Goal: Find specific page/section: Find specific page/section

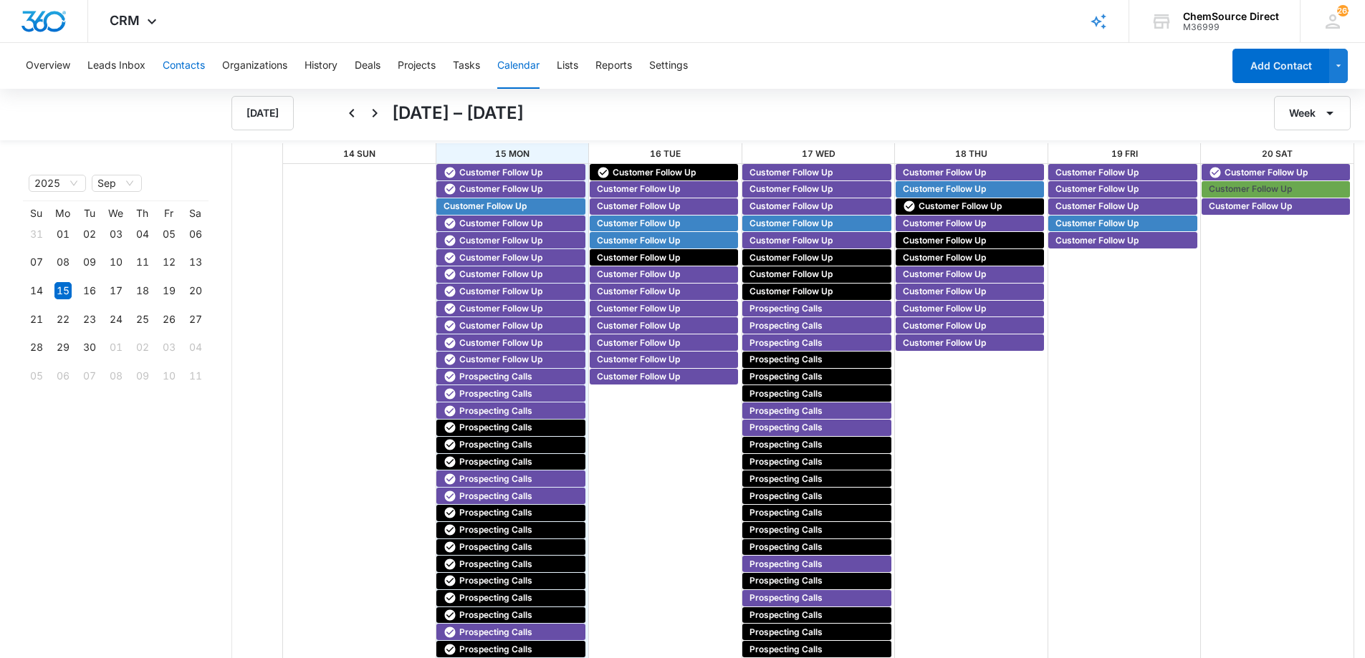
click at [194, 57] on button "Contacts" at bounding box center [184, 66] width 42 height 46
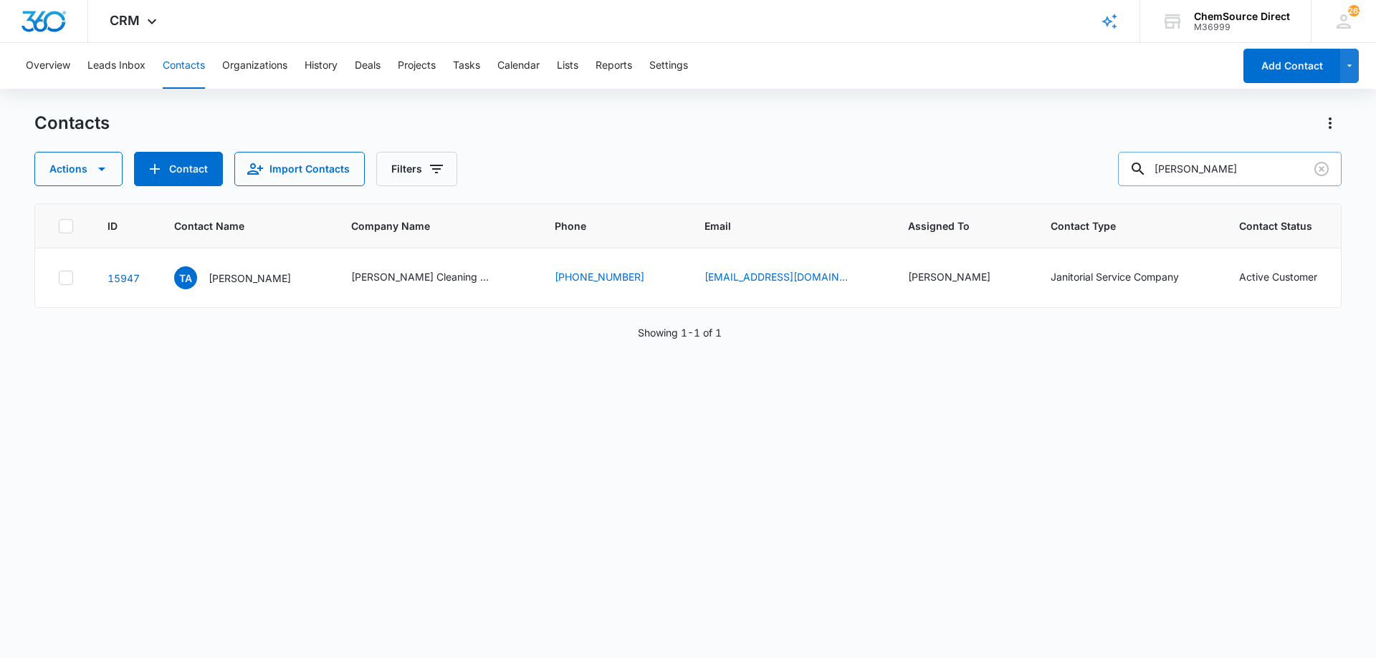
click at [1196, 158] on input "[PERSON_NAME]" at bounding box center [1230, 169] width 224 height 34
type input "workout anytime"
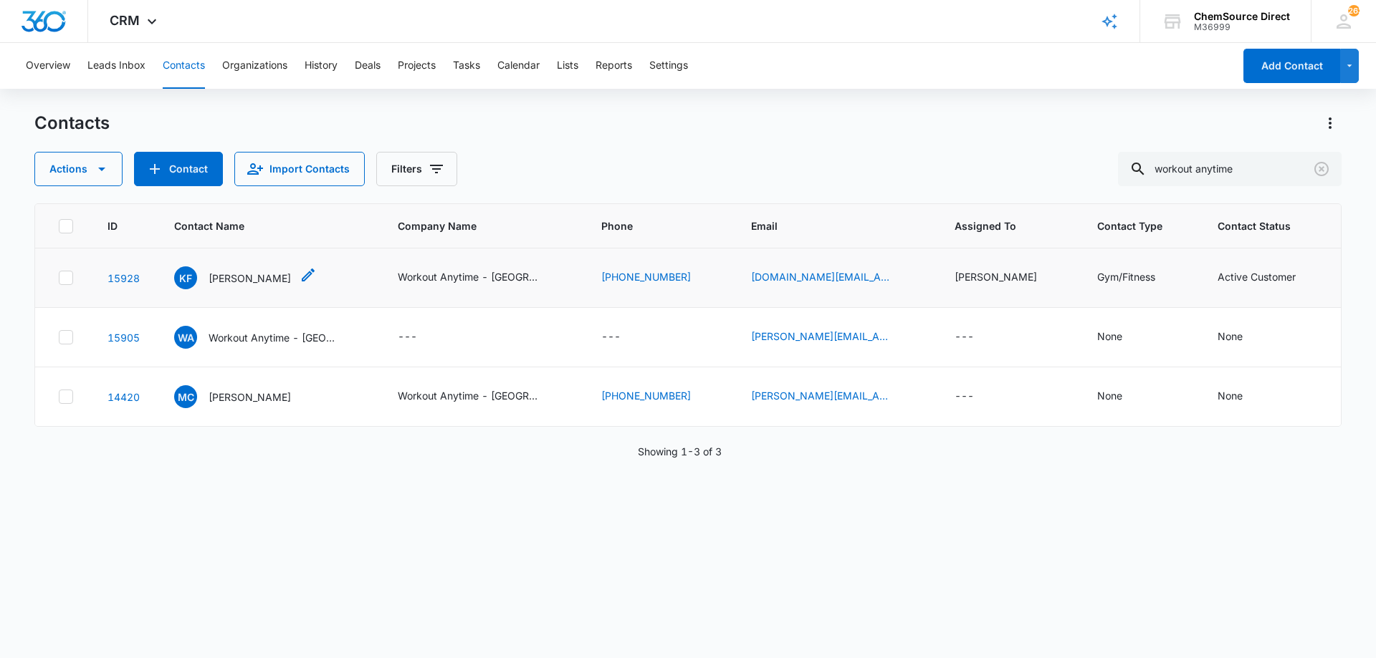
click at [226, 272] on p "[PERSON_NAME]" at bounding box center [249, 278] width 82 height 15
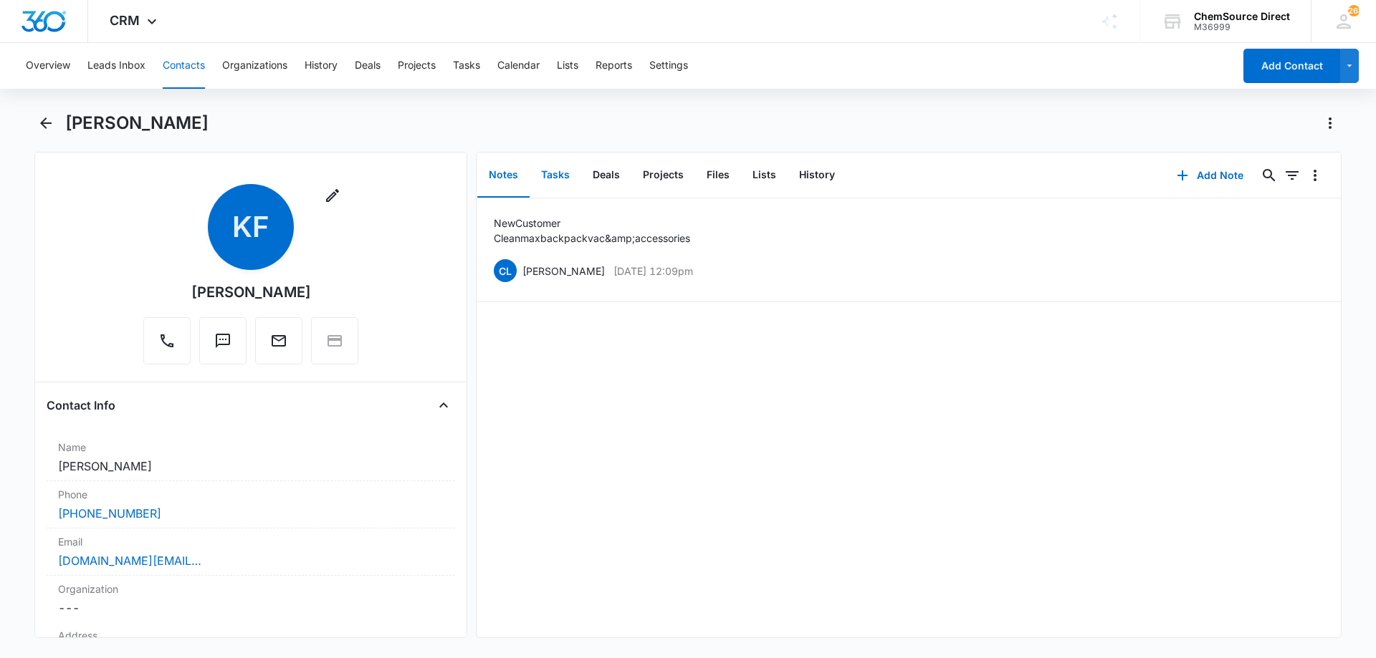
click at [561, 171] on button "Tasks" at bounding box center [555, 175] width 52 height 44
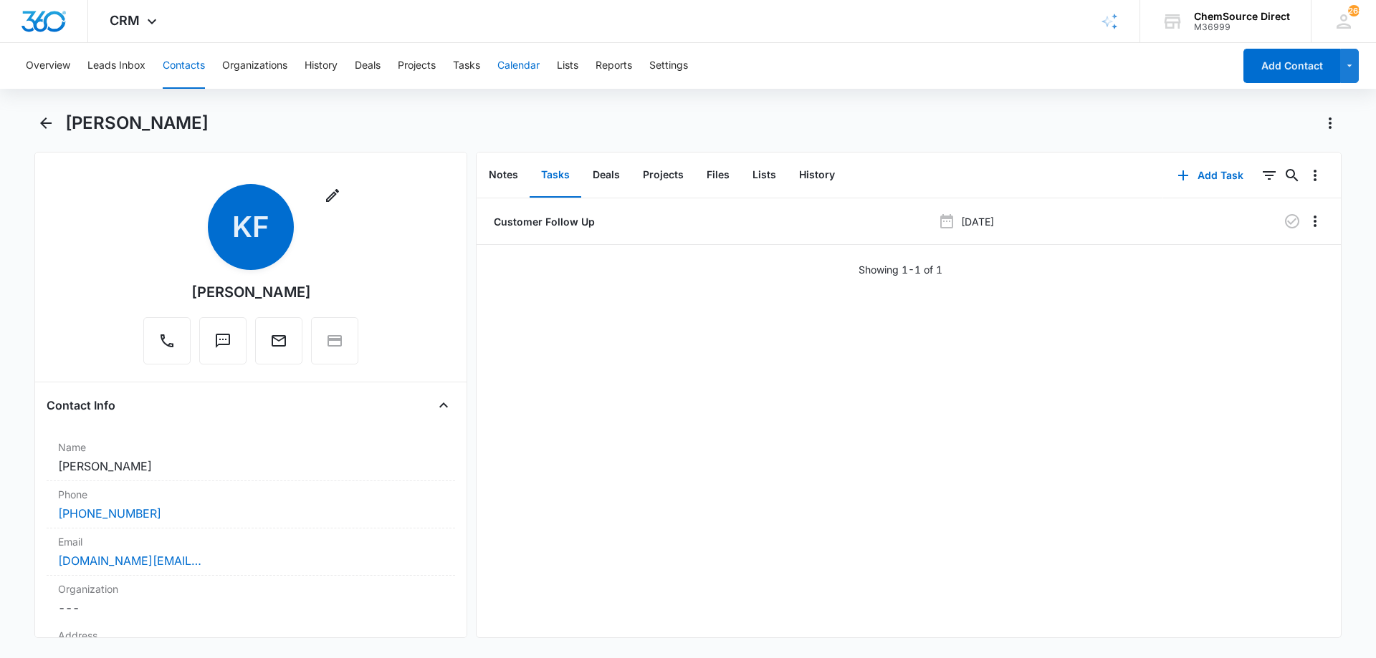
click at [535, 61] on button "Calendar" at bounding box center [518, 66] width 42 height 46
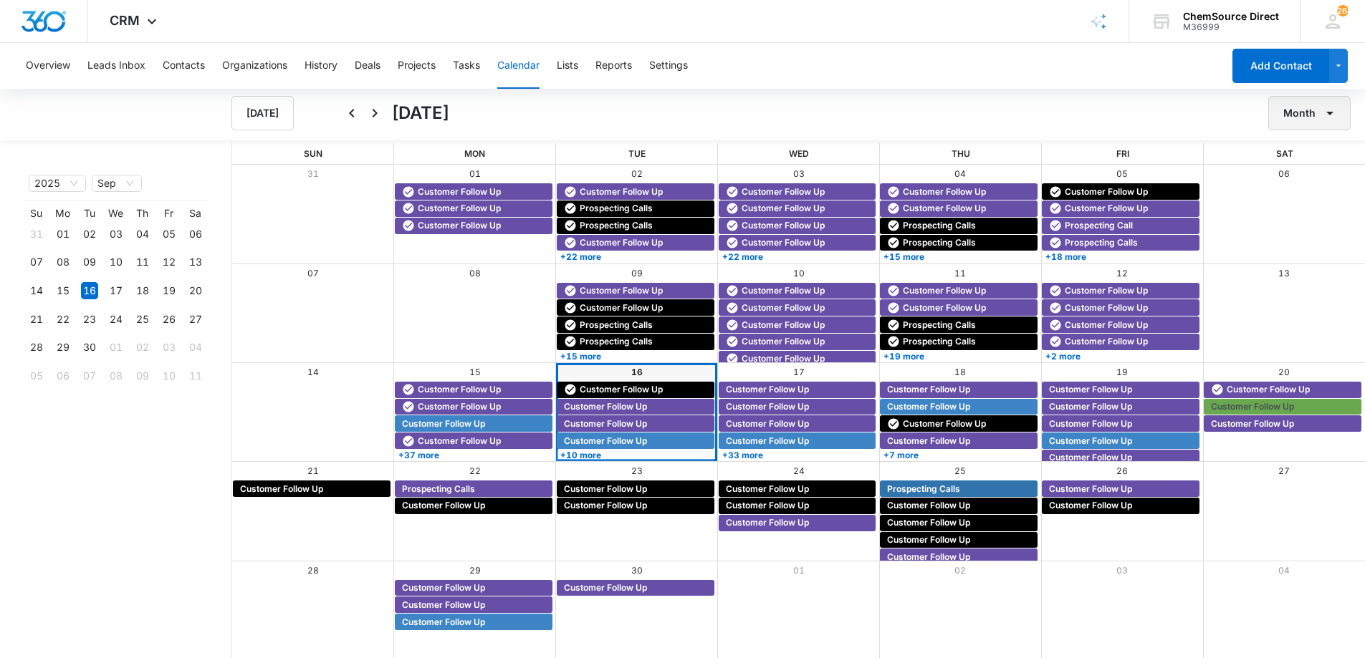
click at [1290, 120] on button "Month" at bounding box center [1309, 113] width 82 height 34
click at [1298, 178] on div "Week" at bounding box center [1305, 181] width 37 height 10
